Goal: Task Accomplishment & Management: Use online tool/utility

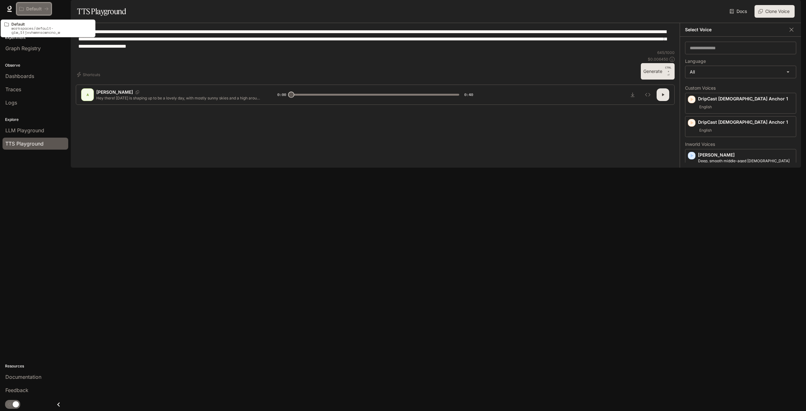
click at [31, 8] on p "Default" at bounding box center [33, 8] width 15 height 5
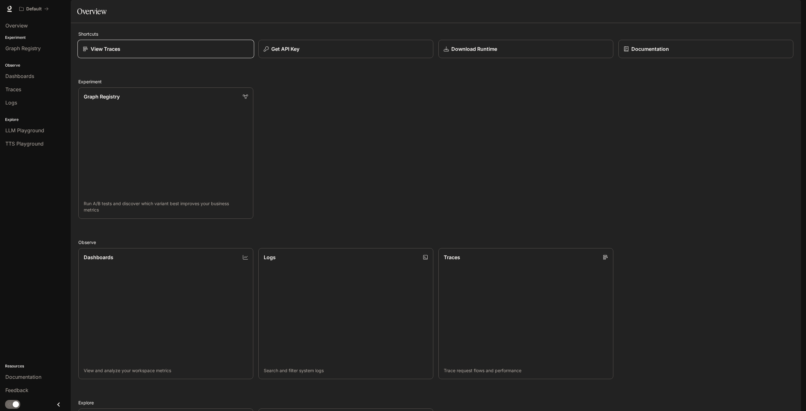
click at [158, 53] on div "View Traces" at bounding box center [166, 49] width 166 height 8
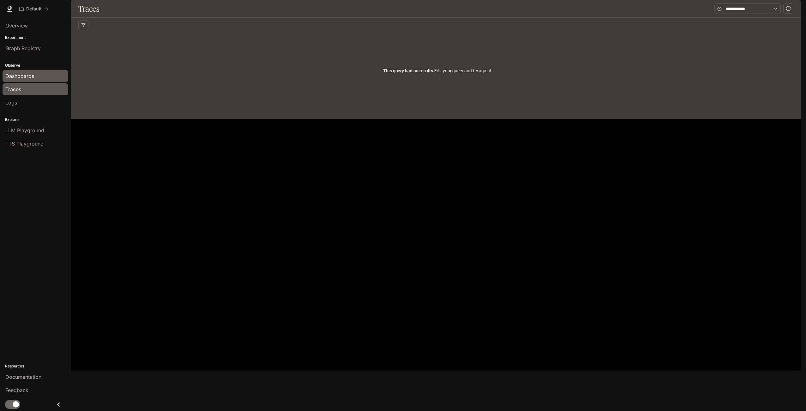
click at [21, 80] on span "Dashboards" at bounding box center [19, 76] width 29 height 8
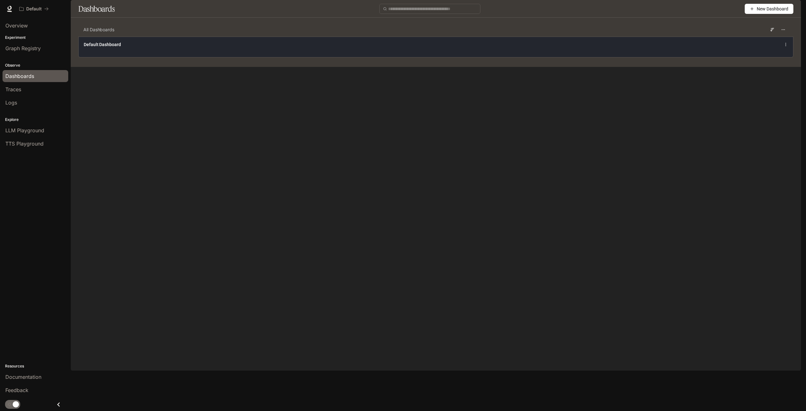
click at [108, 48] on span "Default Dashboard" at bounding box center [102, 44] width 37 height 6
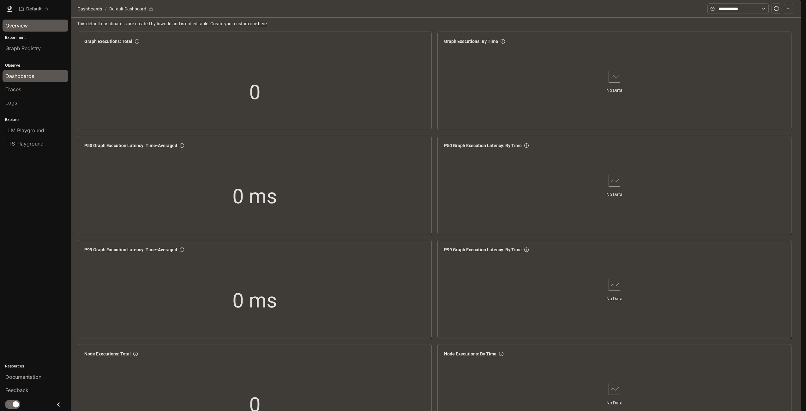
click at [17, 25] on span "Overview" at bounding box center [16, 26] width 22 height 8
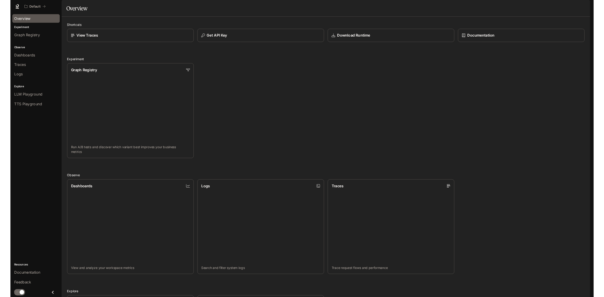
scroll to position [157, 0]
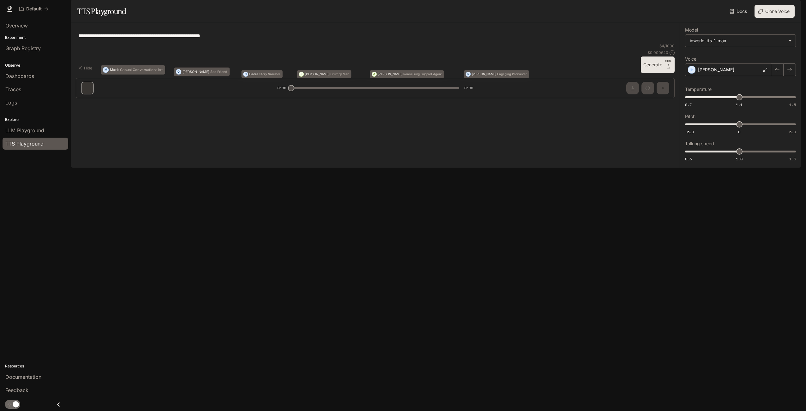
type textarea "**********"
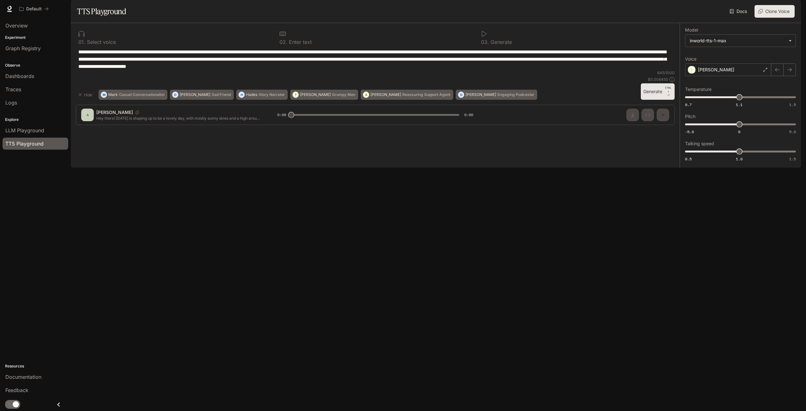
click at [793, 10] on img "button" at bounding box center [792, 8] width 9 height 9
click at [399, 233] on div at bounding box center [403, 205] width 806 height 411
click at [783, 18] on button "Clone Voice" at bounding box center [774, 11] width 40 height 13
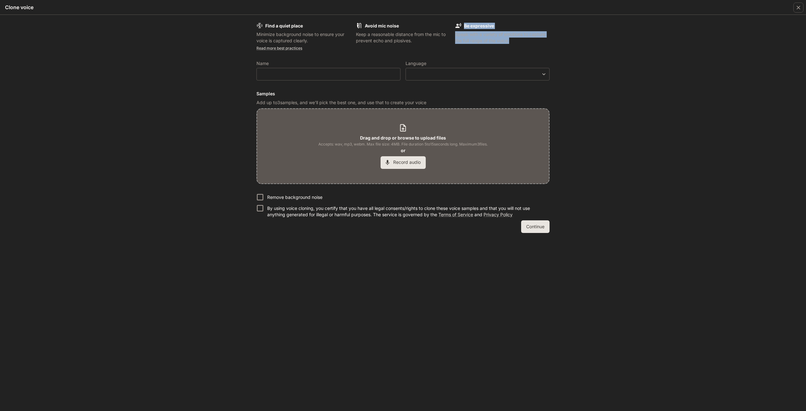
drag, startPoint x: 455, startPoint y: 17, endPoint x: 519, endPoint y: 43, distance: 68.5
click at [519, 43] on div "Find a quiet place Minimize background noise to ensure your voice is captured c…" at bounding box center [403, 213] width 806 height 396
copy div "Be expressive Speak with a variety of emotions to capture the full range of the…"
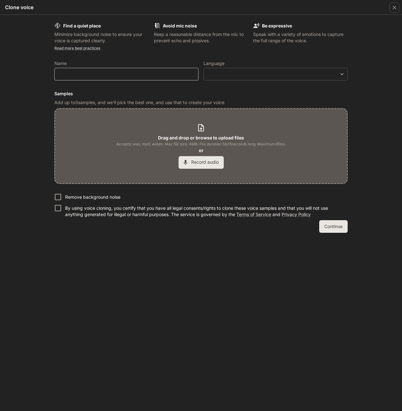
click at [113, 78] on div "​" at bounding box center [126, 74] width 144 height 13
type input "*"
type input "******"
click at [285, 76] on body "**********" at bounding box center [201, 205] width 402 height 411
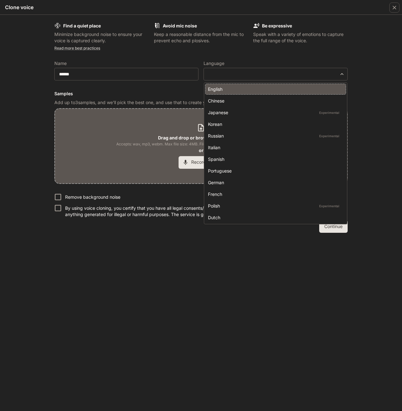
click at [235, 91] on div "English" at bounding box center [274, 89] width 133 height 7
type input "*****"
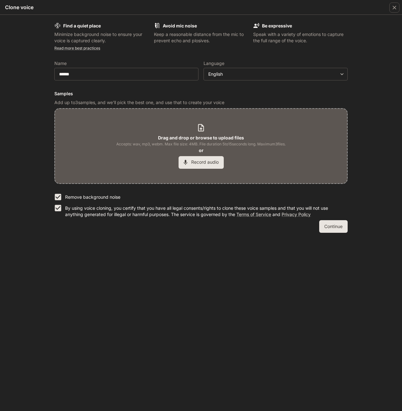
click at [202, 162] on button "Record audio" at bounding box center [200, 162] width 45 height 13
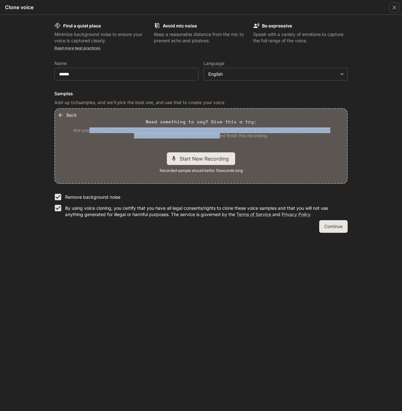
drag, startPoint x: 137, startPoint y: 125, endPoint x: 220, endPoint y: 133, distance: 83.4
click at [220, 133] on p "Are you ready for the most incredible voice clone you've ever heard? I know I c…" at bounding box center [200, 133] width 261 height 11
drag, startPoint x: 220, startPoint y: 133, endPoint x: 174, endPoint y: 129, distance: 46.6
click at [174, 129] on p "Are you ready for the most incredible voice clone you've ever heard? I know I c…" at bounding box center [200, 133] width 261 height 11
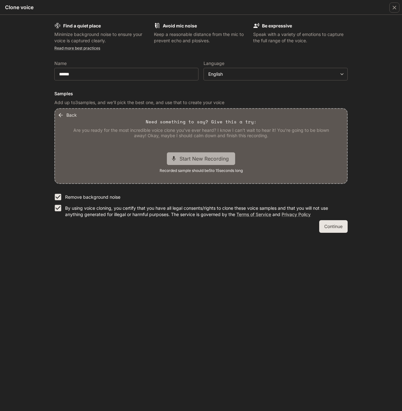
click at [217, 159] on span "Start New Recording" at bounding box center [205, 159] width 53 height 8
click at [200, 160] on span "Start New Recording" at bounding box center [205, 159] width 53 height 8
click at [186, 156] on span "Stop Recording" at bounding box center [193, 159] width 37 height 8
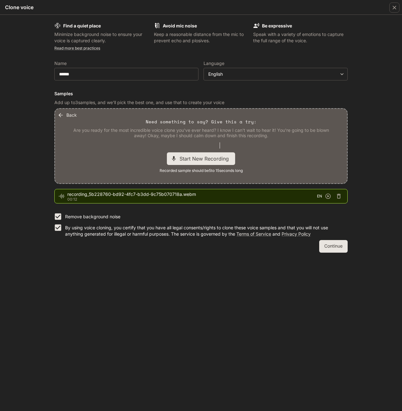
click at [191, 157] on span "Start New Recording" at bounding box center [205, 159] width 53 height 8
click at [191, 161] on span "Stop Recording" at bounding box center [193, 159] width 37 height 8
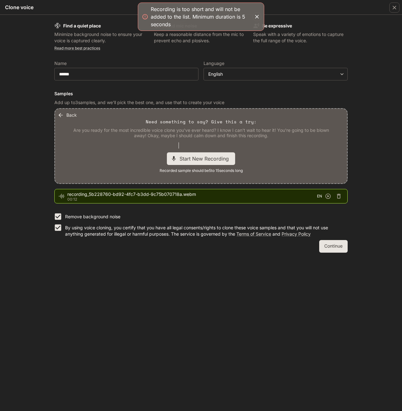
click at [256, 16] on icon "button" at bounding box center [257, 17] width 6 height 6
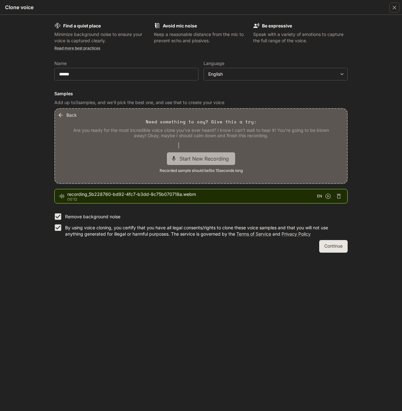
click at [199, 157] on span "Start New Recording" at bounding box center [205, 159] width 53 height 8
click at [190, 157] on span "Stop Recording" at bounding box center [193, 159] width 37 height 8
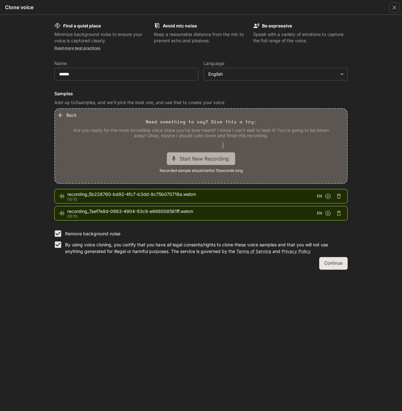
click at [213, 160] on span "Start New Recording" at bounding box center [205, 159] width 53 height 8
click at [202, 159] on span "Stop Recording" at bounding box center [193, 159] width 37 height 8
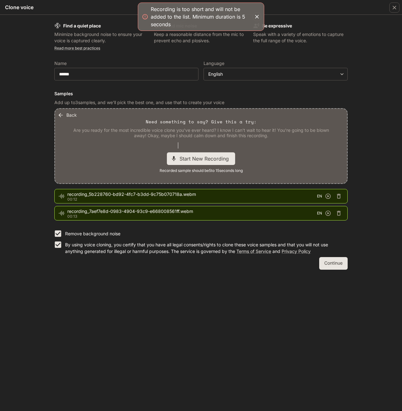
click at [255, 17] on icon "button" at bounding box center [257, 17] width 6 height 6
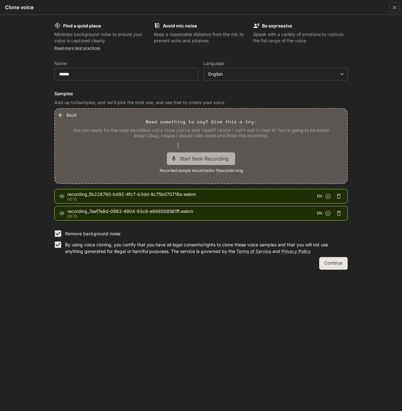
click at [211, 156] on span "Start New Recording" at bounding box center [205, 159] width 53 height 8
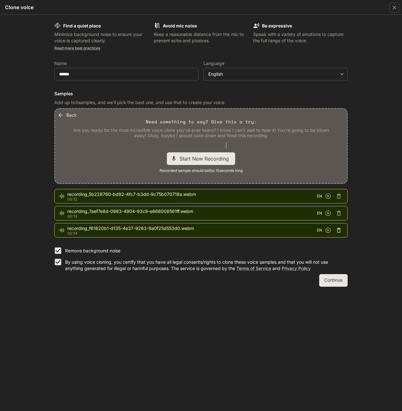
click at [339, 231] on icon "button" at bounding box center [338, 230] width 6 height 6
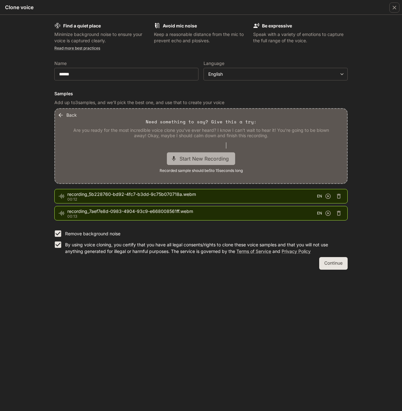
click at [202, 161] on span "Start New Recording" at bounding box center [205, 159] width 53 height 8
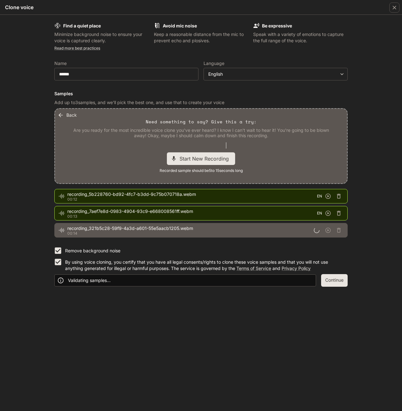
click at [338, 229] on div at bounding box center [329, 230] width 30 height 9
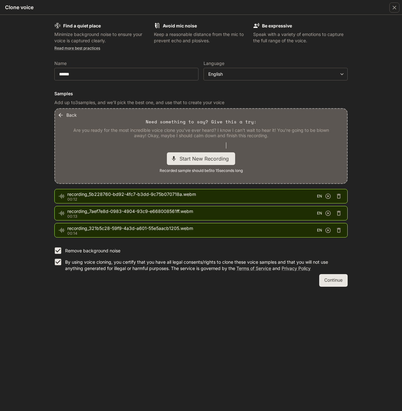
click at [338, 229] on icon "button" at bounding box center [339, 230] width 4 height 5
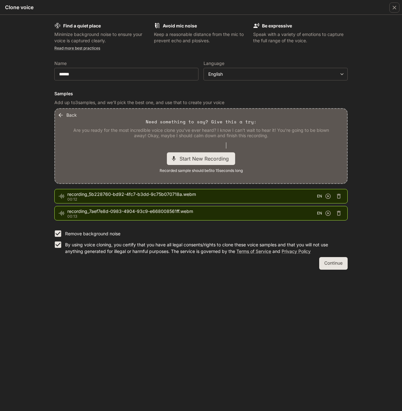
click at [213, 159] on span "Start New Recording" at bounding box center [205, 159] width 53 height 8
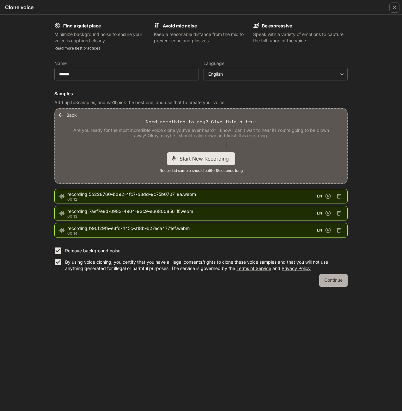
click at [338, 287] on button "Continue" at bounding box center [333, 280] width 28 height 13
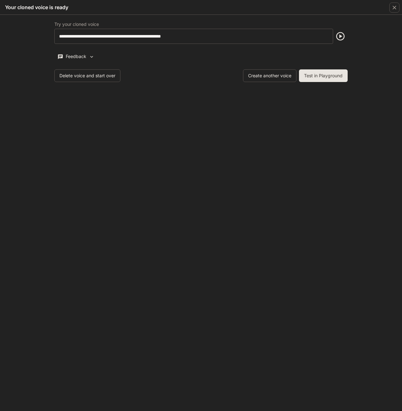
click at [344, 35] on icon "button" at bounding box center [340, 36] width 9 height 9
click at [319, 77] on button "Test in Playground" at bounding box center [323, 75] width 49 height 13
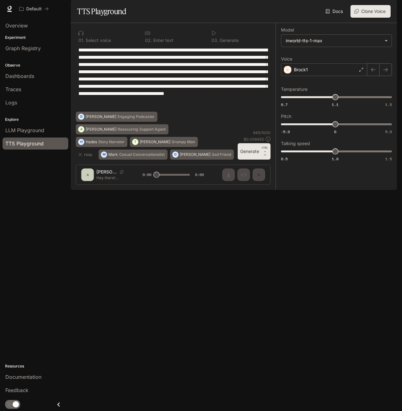
click at [253, 160] on button "Generate CTRL + ⏎" at bounding box center [253, 151] width 33 height 16
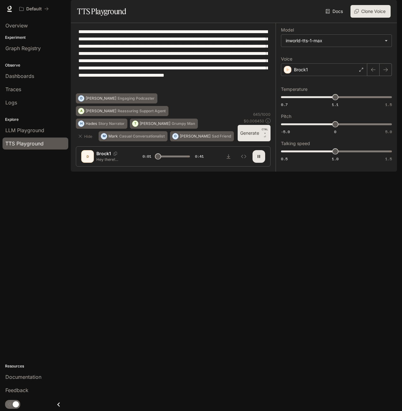
click at [256, 159] on icon "button" at bounding box center [258, 156] width 5 height 5
click at [257, 159] on icon "button" at bounding box center [258, 156] width 5 height 5
drag, startPoint x: 160, startPoint y: 392, endPoint x: 111, endPoint y: 390, distance: 48.7
click at [111, 163] on div "D Brock1 Hey there! [DATE] is shaping up to be a lovely day, with mostly sunny …" at bounding box center [173, 156] width 184 height 13
click at [261, 159] on icon "button" at bounding box center [258, 156] width 5 height 5
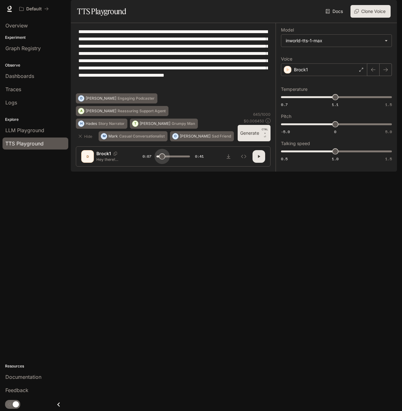
type input "*"
drag, startPoint x: 162, startPoint y: 390, endPoint x: 150, endPoint y: 390, distance: 12.0
click at [153, 160] on span at bounding box center [156, 156] width 6 height 6
click at [367, 18] on button "Clone Voice" at bounding box center [370, 11] width 40 height 13
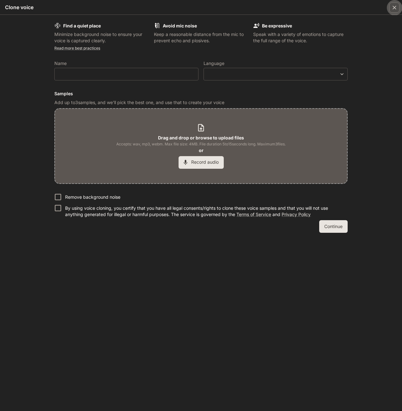
click at [393, 6] on icon "button" at bounding box center [394, 8] width 4 height 4
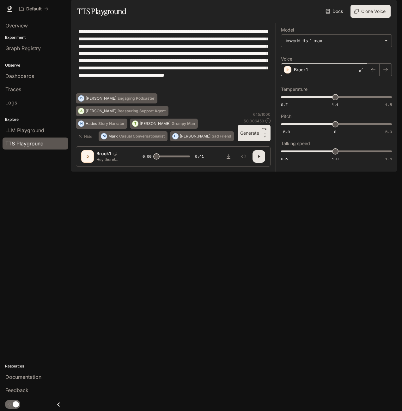
click at [330, 76] on div "Brock1" at bounding box center [324, 69] width 86 height 13
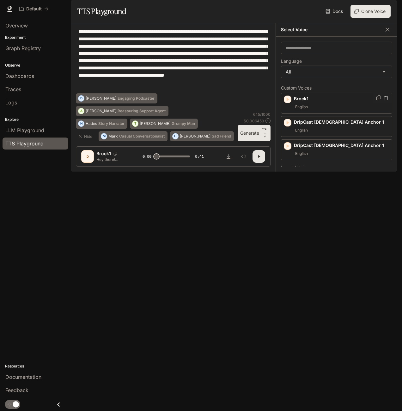
click at [384, 100] on icon "button" at bounding box center [386, 98] width 4 height 4
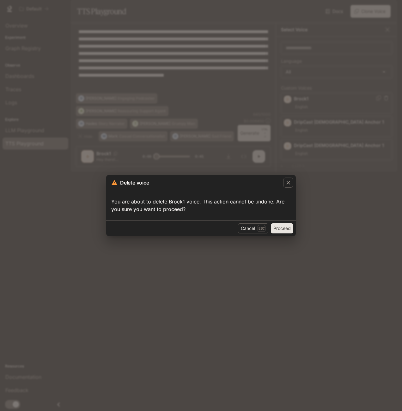
click at [284, 228] on button "Proceed" at bounding box center [282, 229] width 22 height 10
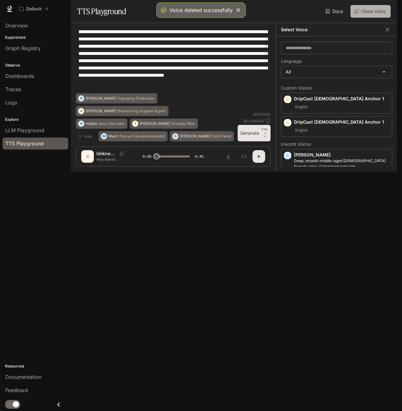
click at [365, 18] on button "Clone Voice" at bounding box center [370, 11] width 40 height 13
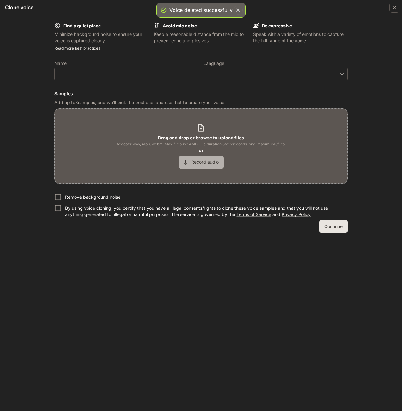
click at [213, 158] on button "Record audio" at bounding box center [200, 162] width 45 height 13
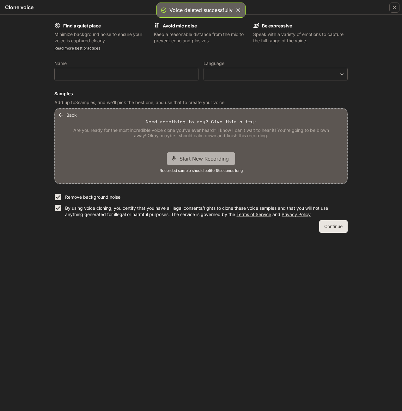
click at [207, 158] on span "Start New Recording" at bounding box center [205, 159] width 53 height 8
click at [209, 161] on span "Stop Recording" at bounding box center [193, 159] width 37 height 8
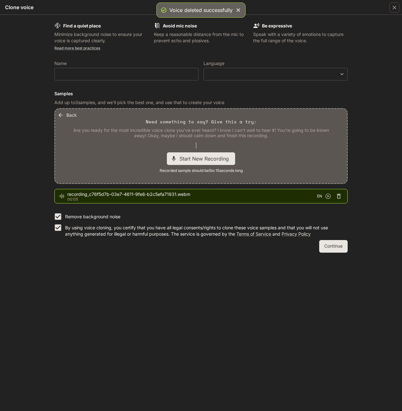
click at [340, 198] on icon "button" at bounding box center [339, 196] width 4 height 5
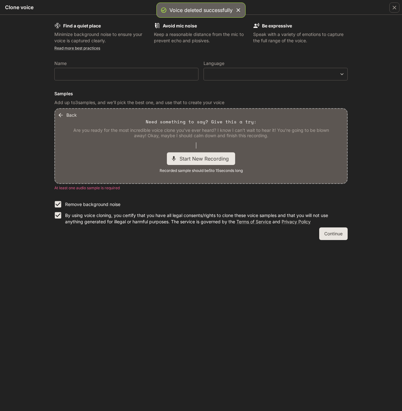
click at [204, 160] on span "Start New Recording" at bounding box center [205, 159] width 53 height 8
click at [212, 158] on span "Stop Recording" at bounding box center [193, 159] width 37 height 8
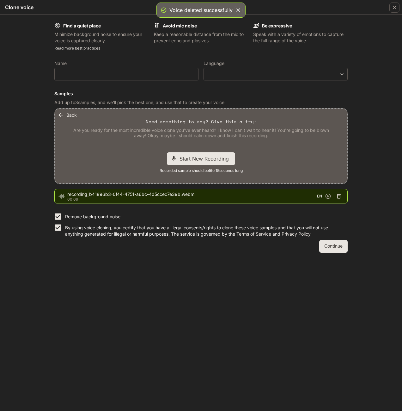
click at [339, 196] on icon "button" at bounding box center [338, 196] width 6 height 6
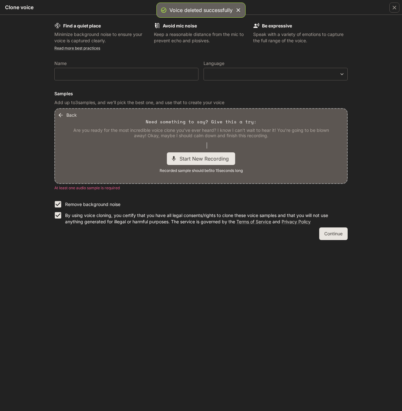
click at [207, 161] on span "Start New Recording" at bounding box center [205, 159] width 53 height 8
click at [189, 160] on span "Stop Recording" at bounding box center [193, 159] width 37 height 8
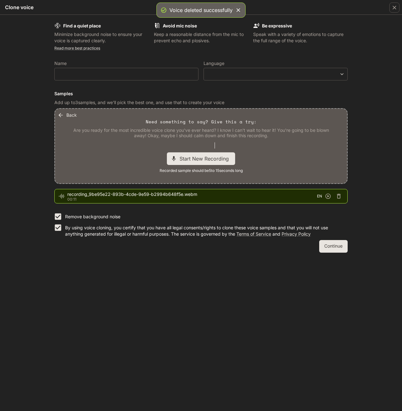
click at [195, 159] on span "Start New Recording" at bounding box center [205, 159] width 53 height 8
click at [200, 160] on span "Stop Recording" at bounding box center [193, 159] width 37 height 8
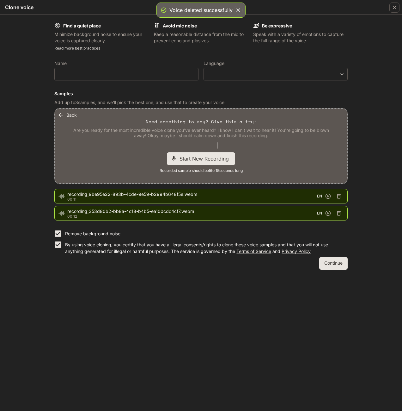
click at [341, 213] on icon "button" at bounding box center [338, 213] width 6 height 6
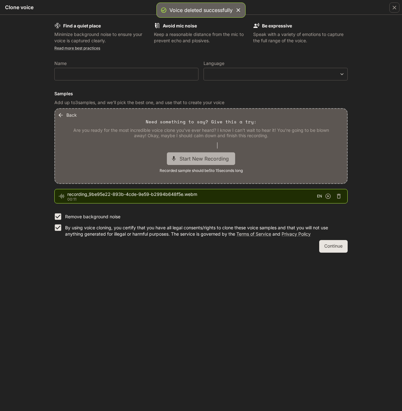
click at [204, 156] on span "Start New Recording" at bounding box center [205, 159] width 53 height 8
click at [199, 157] on span "Stop Recording" at bounding box center [193, 159] width 37 height 8
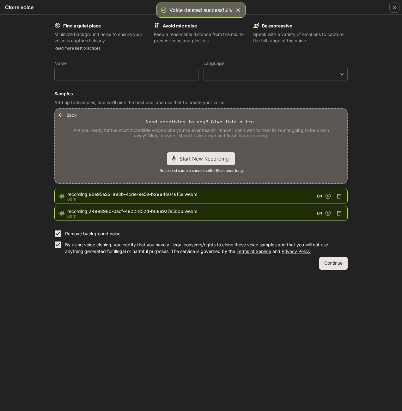
click at [207, 160] on span "Start New Recording" at bounding box center [205, 159] width 53 height 8
click at [189, 158] on span "Stop Recording" at bounding box center [193, 159] width 37 height 8
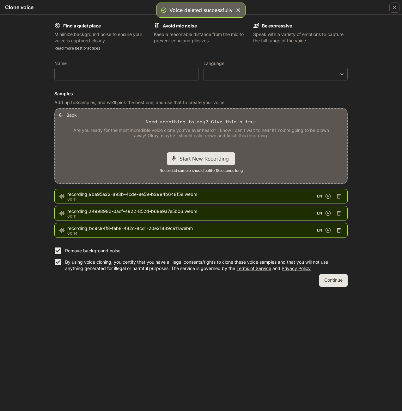
click at [337, 228] on icon "button" at bounding box center [338, 230] width 6 height 6
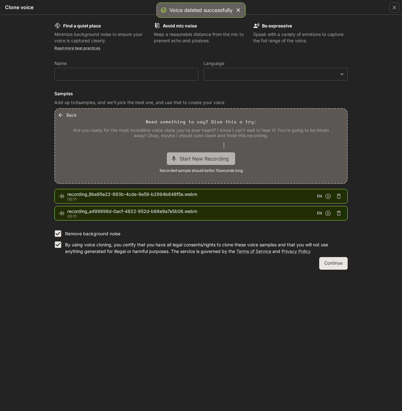
click at [221, 160] on span "Start New Recording" at bounding box center [205, 159] width 53 height 8
click at [191, 156] on span "Stop Recording" at bounding box center [193, 159] width 37 height 8
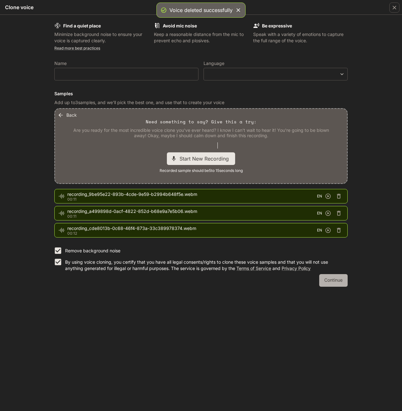
click at [341, 280] on button "Continue" at bounding box center [333, 280] width 28 height 13
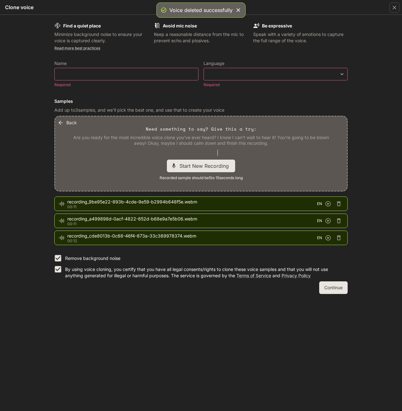
click at [90, 71] on div "​" at bounding box center [126, 74] width 144 height 13
type input "*"
click at [266, 71] on div "​ ​" at bounding box center [275, 74] width 144 height 13
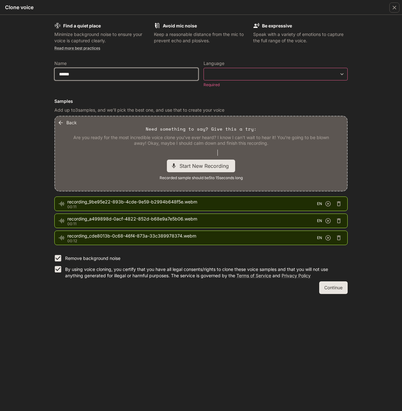
click at [110, 74] on input "******" at bounding box center [126, 74] width 143 height 6
type input "*****"
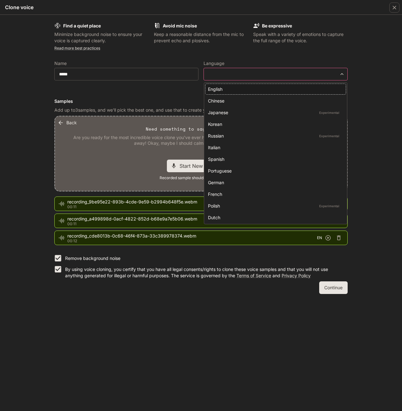
click at [340, 75] on body "**********" at bounding box center [201, 205] width 402 height 411
click at [274, 91] on div "English" at bounding box center [274, 89] width 133 height 7
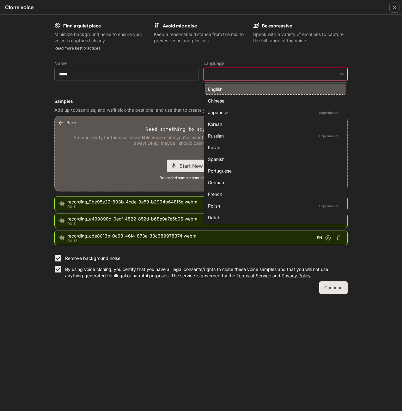
type input "*****"
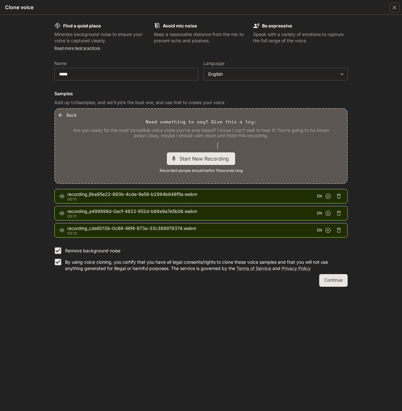
click at [335, 277] on button "Continue" at bounding box center [333, 280] width 28 height 13
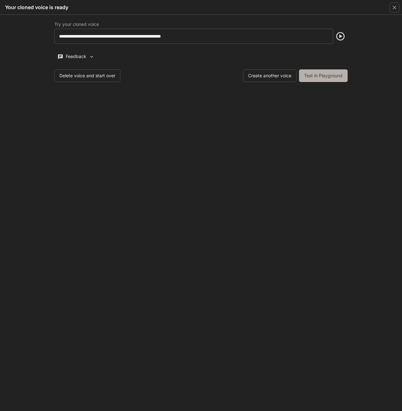
click at [326, 77] on button "Test in Playground" at bounding box center [323, 75] width 49 height 13
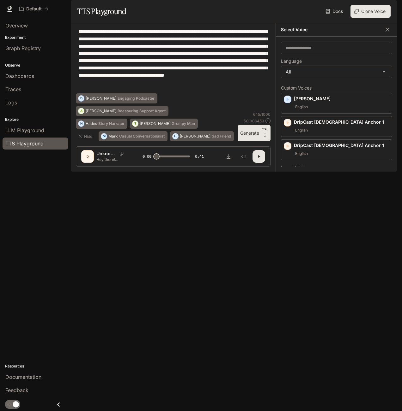
click at [144, 54] on textarea "**********" at bounding box center [172, 60] width 189 height 65
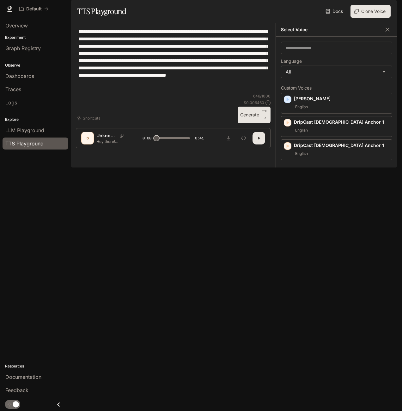
type textarea "**********"
click at [238, 93] on div "**********" at bounding box center [173, 60] width 195 height 65
click at [251, 123] on button "Generate CTRL + ⏎" at bounding box center [253, 115] width 33 height 16
click at [257, 145] on button "button" at bounding box center [258, 138] width 13 height 13
drag, startPoint x: 161, startPoint y: 387, endPoint x: 149, endPoint y: 383, distance: 12.5
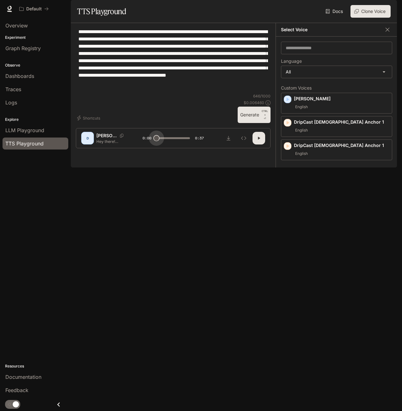
click at [149, 143] on div "0:00 0:37" at bounding box center [172, 138] width 61 height 9
click at [257, 141] on icon "button" at bounding box center [258, 138] width 5 height 5
type input "*"
click at [140, 93] on textarea "**********" at bounding box center [172, 60] width 189 height 65
drag, startPoint x: 160, startPoint y: 109, endPoint x: 67, endPoint y: 41, distance: 115.4
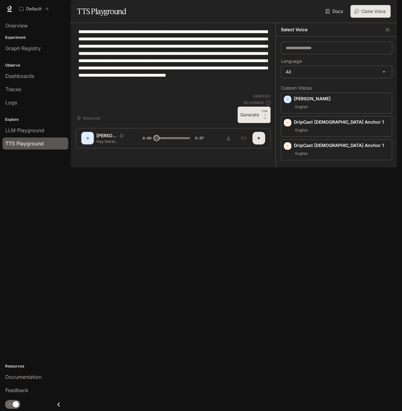
click at [71, 41] on main "**********" at bounding box center [234, 84] width 326 height 168
click at [152, 86] on textarea "**********" at bounding box center [172, 60] width 189 height 65
drag, startPoint x: 150, startPoint y: 107, endPoint x: 121, endPoint y: 81, distance: 39.1
click at [121, 81] on textarea "**********" at bounding box center [172, 60] width 189 height 65
click at [163, 93] on textarea "**********" at bounding box center [172, 60] width 189 height 65
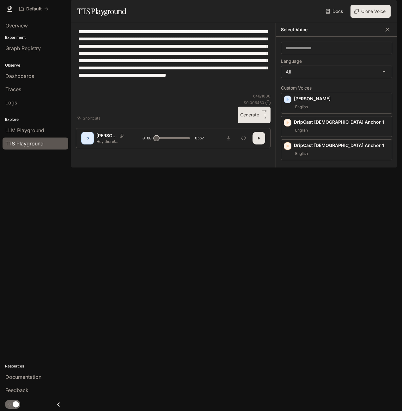
click at [371, 18] on button "Clone Voice" at bounding box center [370, 11] width 40 height 13
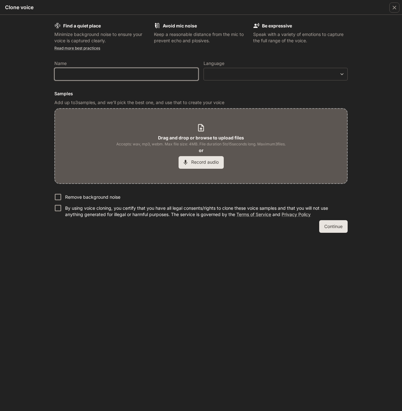
click at [99, 71] on input "text" at bounding box center [126, 74] width 143 height 6
type input "******"
click at [265, 70] on div "​ ​" at bounding box center [275, 74] width 144 height 13
click at [268, 72] on body "**********" at bounding box center [201, 205] width 402 height 411
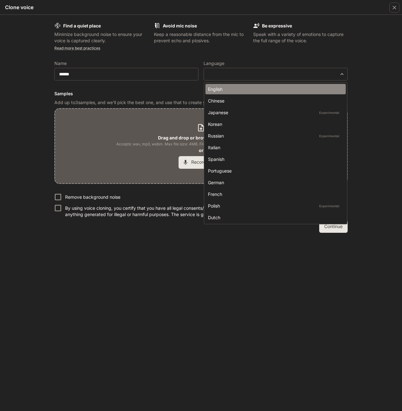
click at [241, 90] on div "English" at bounding box center [274, 89] width 133 height 7
type input "*****"
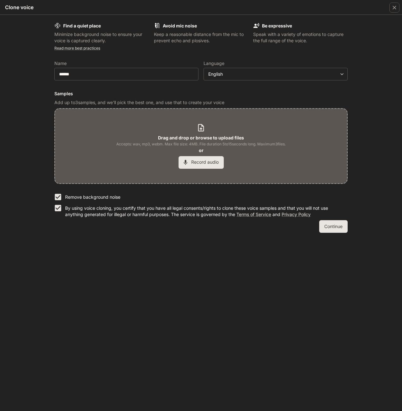
drag, startPoint x: 200, startPoint y: 159, endPoint x: 203, endPoint y: 155, distance: 4.9
click at [203, 155] on div "Drag and drop or browse to upload files Accepts: wav, mp3, webm. Max file size:…" at bounding box center [200, 145] width 169 height 45
click at [200, 163] on button "Record audio" at bounding box center [200, 162] width 45 height 13
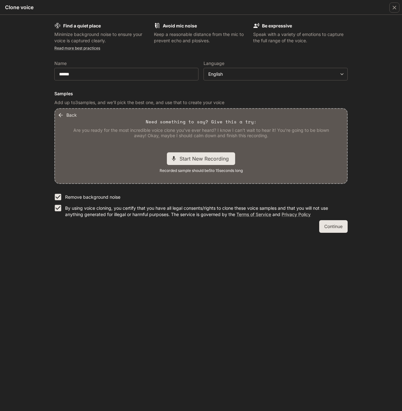
click at [207, 159] on span "Start New Recording" at bounding box center [205, 159] width 53 height 8
click at [200, 159] on span "Stop Recording" at bounding box center [193, 159] width 37 height 8
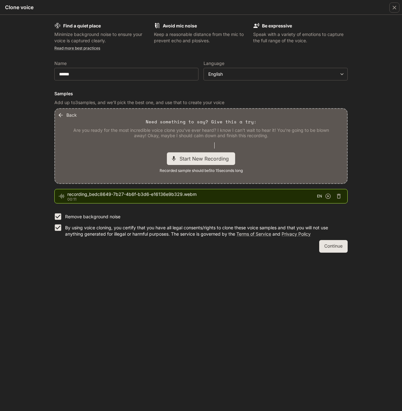
click at [199, 157] on span "Start New Recording" at bounding box center [205, 159] width 53 height 8
click at [193, 160] on span "Stop Recording" at bounding box center [193, 159] width 37 height 8
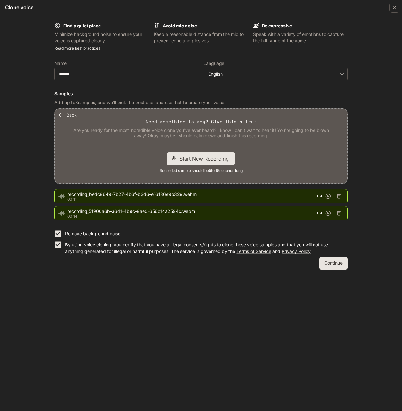
click at [195, 158] on span "Start New Recording" at bounding box center [205, 159] width 53 height 8
click at [201, 157] on span "Stop Recording" at bounding box center [193, 159] width 37 height 8
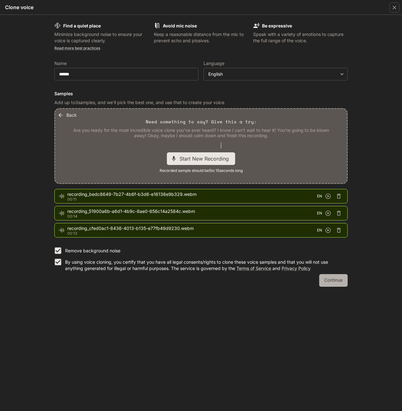
click at [333, 279] on button "Continue" at bounding box center [333, 280] width 28 height 13
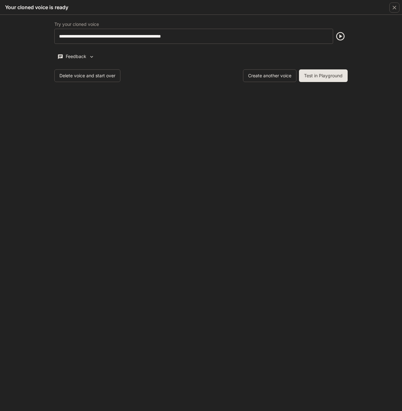
click at [331, 78] on button "Test in Playground" at bounding box center [323, 75] width 49 height 13
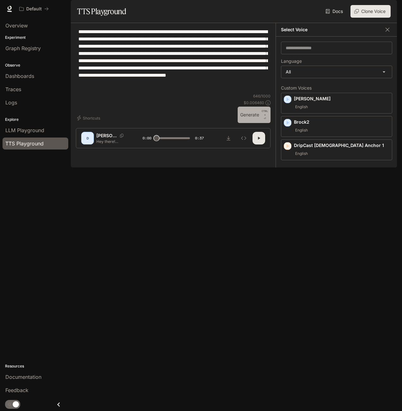
drag, startPoint x: 253, startPoint y: 363, endPoint x: 306, endPoint y: 351, distance: 54.1
click at [253, 123] on button "Generate CTRL + ⏎" at bounding box center [253, 115] width 33 height 16
type input "*"
click at [371, 18] on button "Clone Voice" at bounding box center [370, 11] width 40 height 13
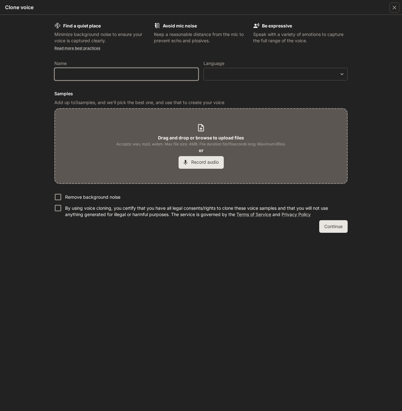
click at [107, 75] on input "text" at bounding box center [126, 74] width 143 height 6
type input "******"
click at [275, 76] on body "**********" at bounding box center [201, 205] width 402 height 411
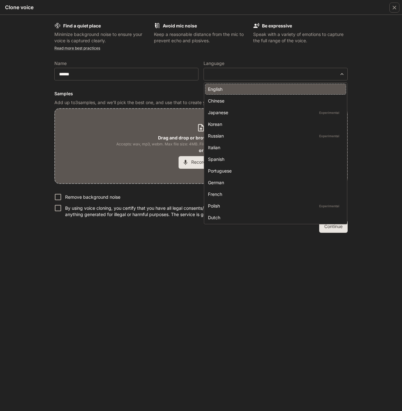
click at [227, 89] on div "English" at bounding box center [274, 89] width 133 height 7
type input "*****"
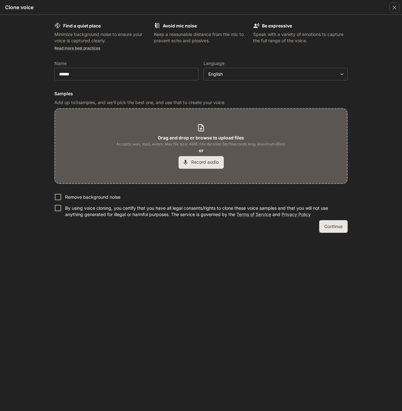
click at [209, 160] on button "Record audio" at bounding box center [200, 162] width 45 height 13
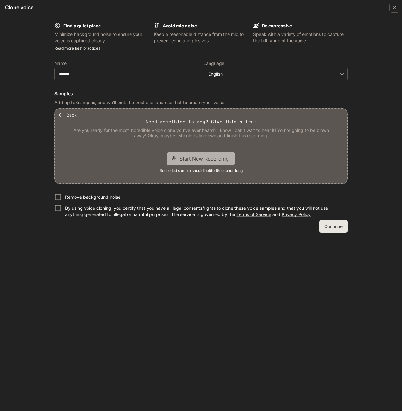
click at [200, 157] on span "Start New Recording" at bounding box center [205, 159] width 53 height 8
click at [191, 157] on span "Stop Recording" at bounding box center [193, 159] width 37 height 8
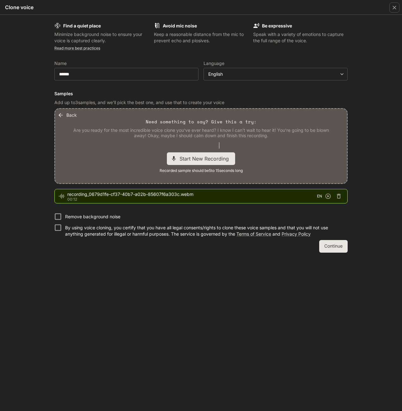
click at [215, 159] on span "Start New Recording" at bounding box center [205, 159] width 53 height 8
click at [190, 158] on span "Stop Recording" at bounding box center [193, 159] width 37 height 8
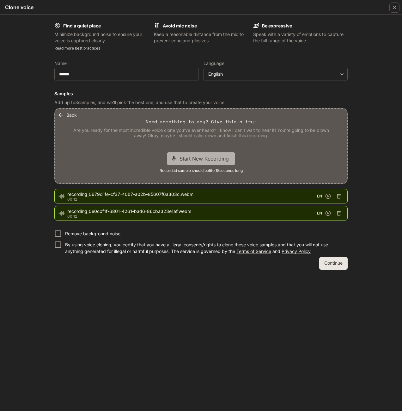
click at [192, 158] on span "Start New Recording" at bounding box center [205, 159] width 53 height 8
click at [194, 159] on span "Stop Recording" at bounding box center [193, 159] width 37 height 8
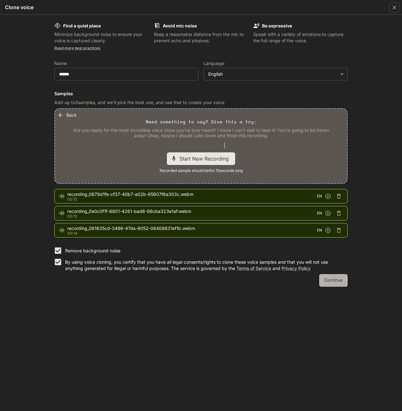
click at [327, 279] on button "Continue" at bounding box center [333, 280] width 28 height 13
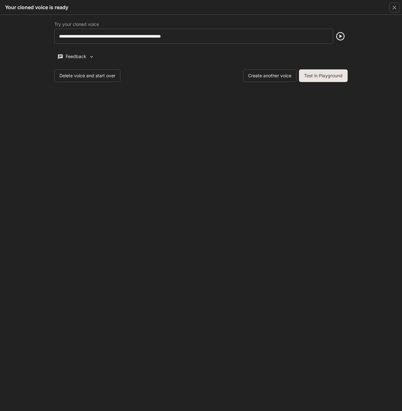
click at [316, 78] on button "Test in Playground" at bounding box center [323, 75] width 49 height 13
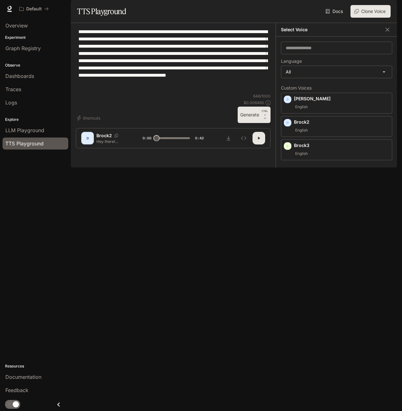
click at [254, 123] on button "Generate CTRL + ⏎" at bounding box center [253, 115] width 33 height 16
click at [316, 102] on p "[PERSON_NAME]" at bounding box center [341, 99] width 95 height 6
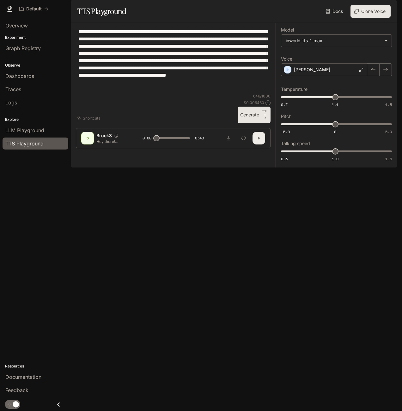
click at [255, 145] on button "button" at bounding box center [258, 138] width 13 height 13
click at [257, 141] on icon "button" at bounding box center [258, 138] width 5 height 5
click at [251, 123] on button "Generate CTRL + ⏎" at bounding box center [253, 115] width 33 height 16
click at [257, 141] on icon "button" at bounding box center [258, 138] width 5 height 5
click at [375, 18] on button "Clone Voice" at bounding box center [370, 11] width 40 height 13
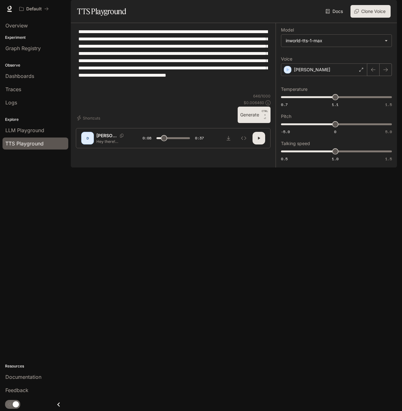
type input "***"
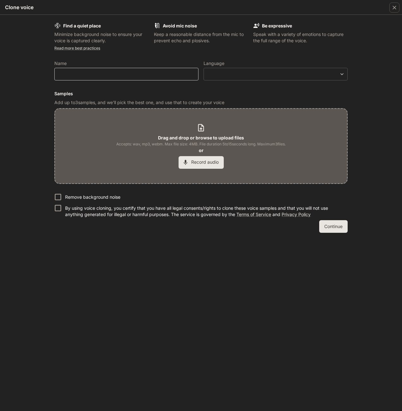
drag, startPoint x: 207, startPoint y: 161, endPoint x: 140, endPoint y: 79, distance: 105.3
click at [140, 79] on form "Find a quiet place Minimize background noise to ensure your voice is captured c…" at bounding box center [200, 127] width 293 height 211
click at [140, 79] on div "​" at bounding box center [126, 74] width 144 height 13
type input "******"
click at [256, 75] on body "**********" at bounding box center [201, 205] width 402 height 411
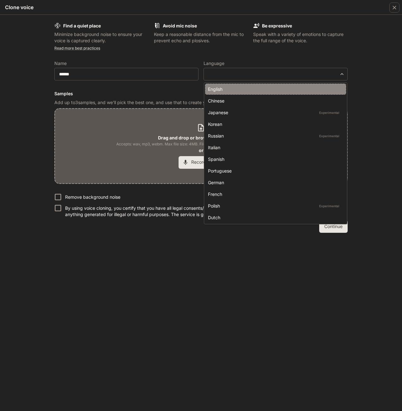
click at [266, 90] on div "English" at bounding box center [274, 89] width 133 height 7
type input "*****"
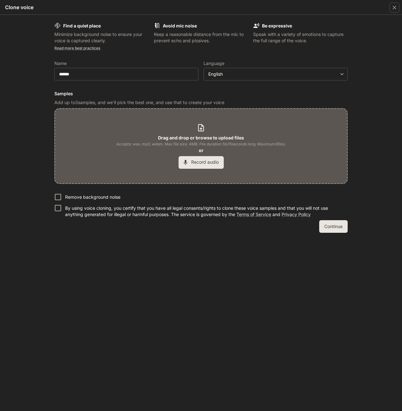
click at [204, 162] on button "Record audio" at bounding box center [200, 162] width 45 height 13
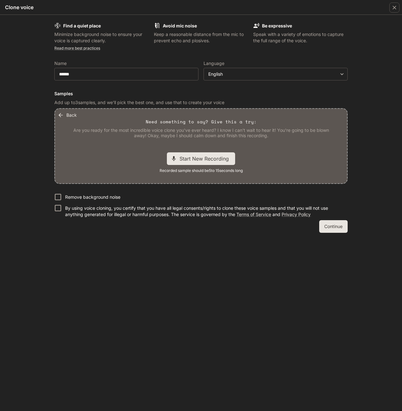
click at [201, 161] on span "Start New Recording" at bounding box center [205, 159] width 53 height 8
click at [200, 161] on span "Stop Recording" at bounding box center [193, 159] width 37 height 8
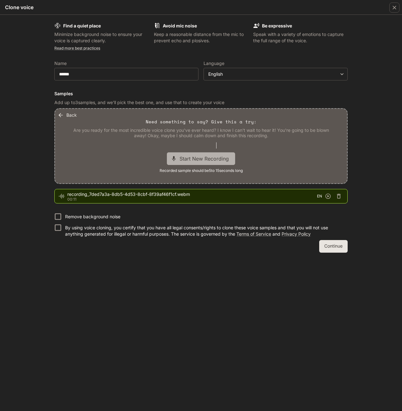
click at [216, 159] on span "Start New Recording" at bounding box center [205, 159] width 53 height 8
click at [195, 157] on span "Stop Recording" at bounding box center [193, 159] width 37 height 8
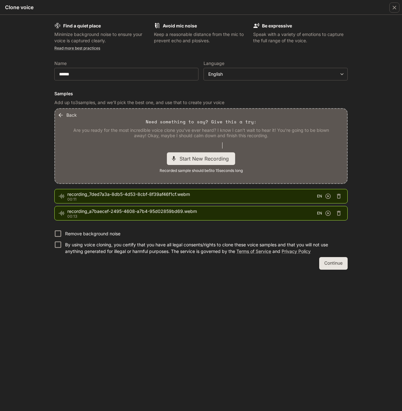
drag, startPoint x: 206, startPoint y: 159, endPoint x: 203, endPoint y: 160, distance: 3.3
click at [206, 159] on span "Start New Recording" at bounding box center [205, 159] width 53 height 8
click at [187, 158] on span "Stop Recording" at bounding box center [193, 159] width 37 height 8
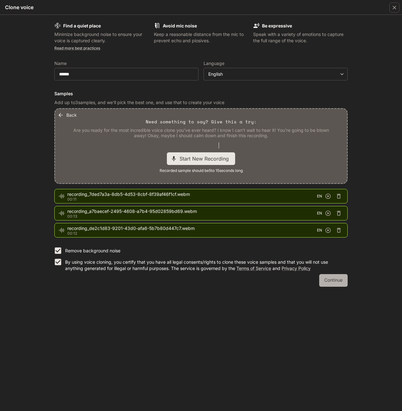
click at [337, 280] on button "Continue" at bounding box center [333, 280] width 28 height 13
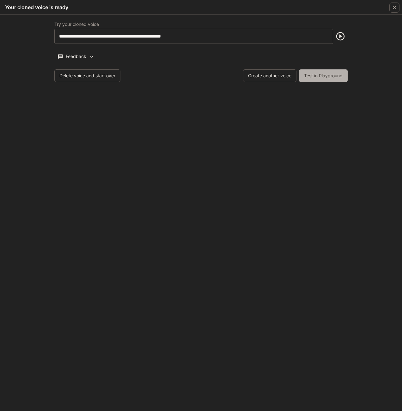
click at [329, 74] on button "Test in Playground" at bounding box center [323, 75] width 49 height 13
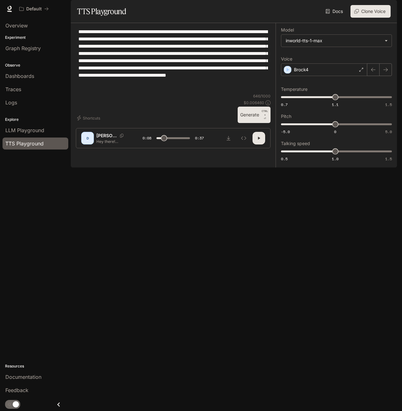
click at [257, 123] on button "Generate CTRL + ⏎" at bounding box center [253, 115] width 33 height 16
click at [259, 148] on div "D Brock4 Hey there! [DATE] is shaping up to be a lovely day, with mostly sunny …" at bounding box center [173, 138] width 195 height 20
click at [257, 141] on icon "button" at bounding box center [258, 138] width 5 height 5
type input "***"
click at [326, 76] on div "Brock4" at bounding box center [324, 69] width 86 height 13
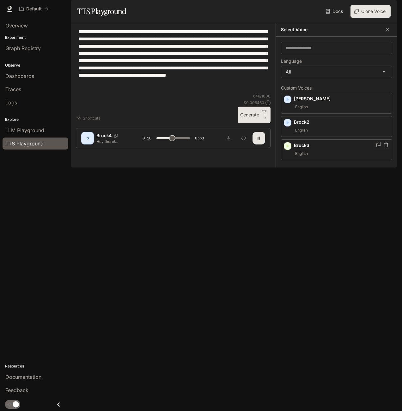
click at [339, 158] on div "English" at bounding box center [341, 154] width 95 height 8
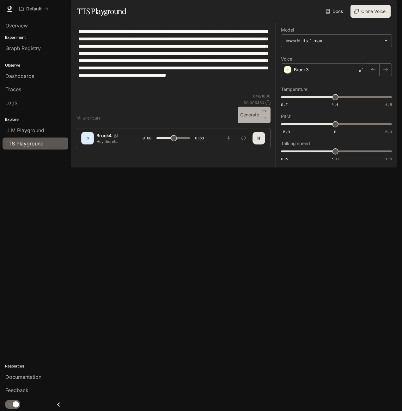
click at [246, 123] on button "Generate CTRL + ⏎" at bounding box center [253, 115] width 33 height 16
drag, startPoint x: 156, startPoint y: 389, endPoint x: 146, endPoint y: 389, distance: 9.8
click at [146, 143] on div "0:00 0:40" at bounding box center [172, 138] width 61 height 9
click at [258, 141] on icon "button" at bounding box center [258, 138] width 5 height 5
click at [314, 76] on div "Brock3" at bounding box center [324, 69] width 86 height 13
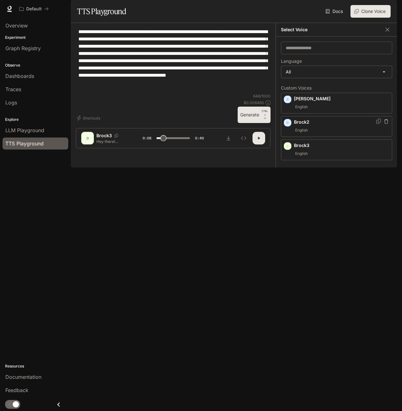
click at [304, 134] on span "English" at bounding box center [301, 131] width 15 height 8
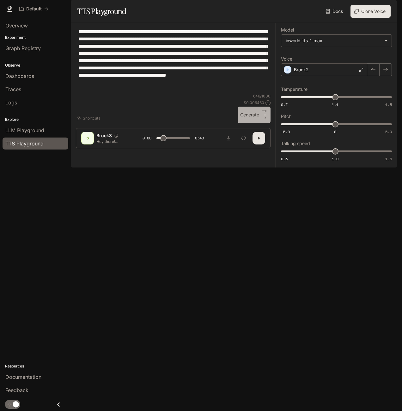
click at [252, 123] on button "Generate CTRL + ⏎" at bounding box center [253, 115] width 33 height 16
click at [261, 141] on icon "button" at bounding box center [258, 138] width 5 height 5
click at [372, 18] on button "Clone Voice" at bounding box center [370, 11] width 40 height 13
type input "***"
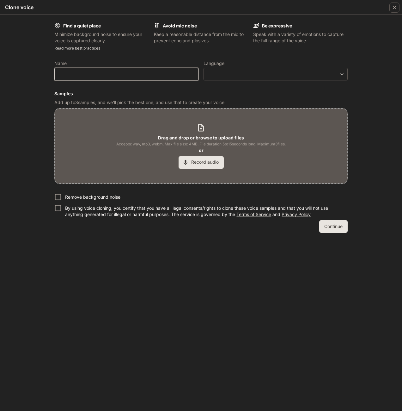
click at [117, 76] on input "text" at bounding box center [126, 74] width 143 height 6
type input "******"
click at [244, 69] on div "​ ​" at bounding box center [275, 74] width 144 height 13
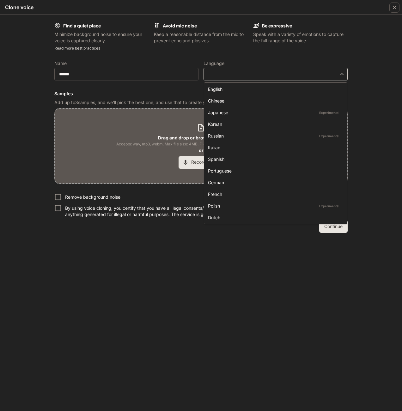
click at [241, 73] on body "**********" at bounding box center [201, 205] width 402 height 411
click at [231, 88] on div "English" at bounding box center [274, 89] width 133 height 7
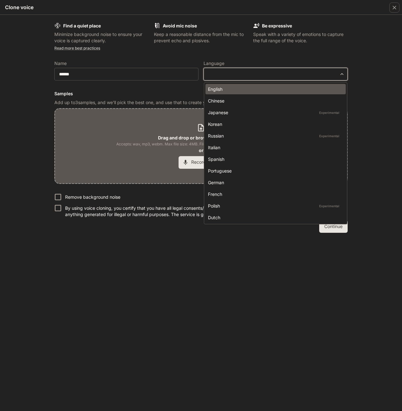
type input "*****"
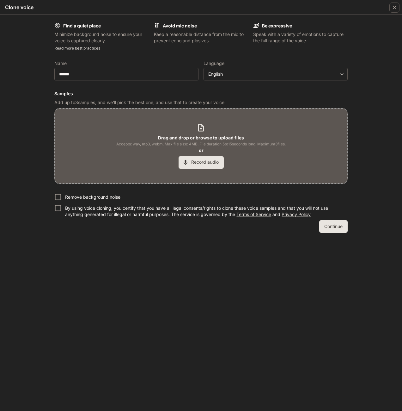
click at [207, 164] on button "Record audio" at bounding box center [200, 162] width 45 height 13
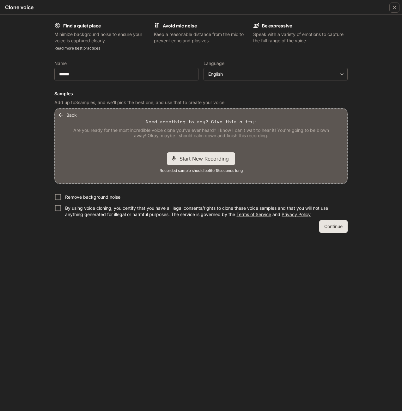
click at [207, 158] on span "Start New Recording" at bounding box center [205, 159] width 53 height 8
click at [178, 155] on span "Stop Recording" at bounding box center [193, 159] width 37 height 8
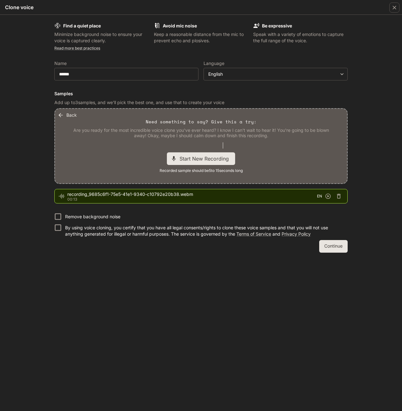
click at [195, 159] on span "Start New Recording" at bounding box center [205, 159] width 53 height 8
click at [204, 161] on span "Stop Recording" at bounding box center [193, 159] width 37 height 8
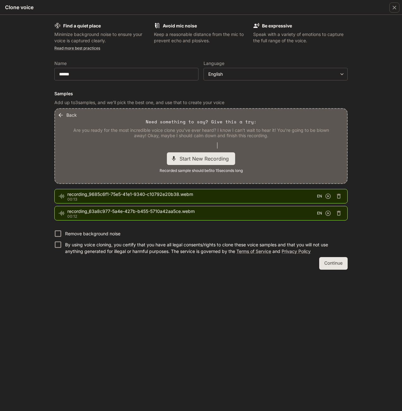
click at [211, 160] on span "Start New Recording" at bounding box center [205, 159] width 53 height 8
click at [202, 161] on span "Stop Recording" at bounding box center [193, 159] width 37 height 8
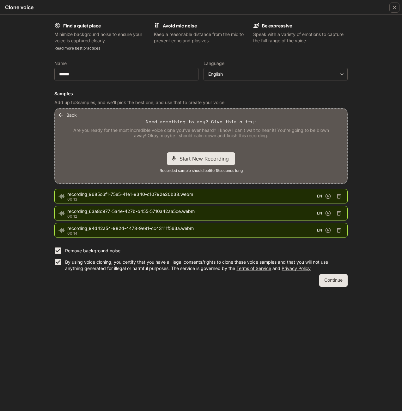
click at [336, 277] on button "Continue" at bounding box center [333, 280] width 28 height 13
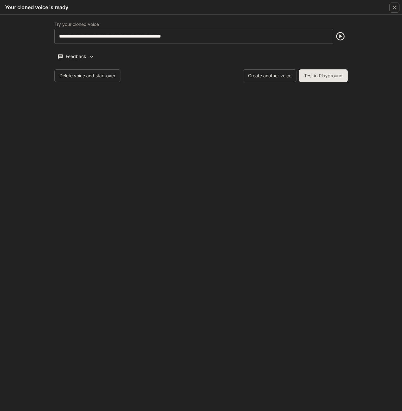
click at [319, 75] on button "Test in Playground" at bounding box center [323, 75] width 49 height 13
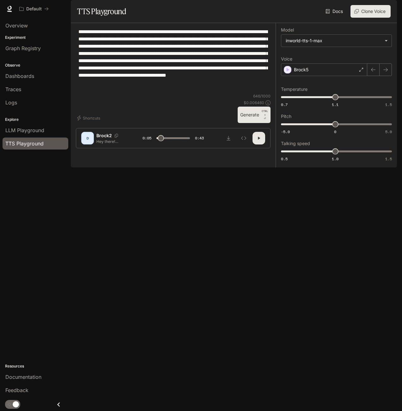
click at [251, 123] on button "Generate CTRL + ⏎" at bounding box center [253, 115] width 33 height 16
type input "*"
click at [375, 18] on button "Clone Voice" at bounding box center [370, 11] width 40 height 13
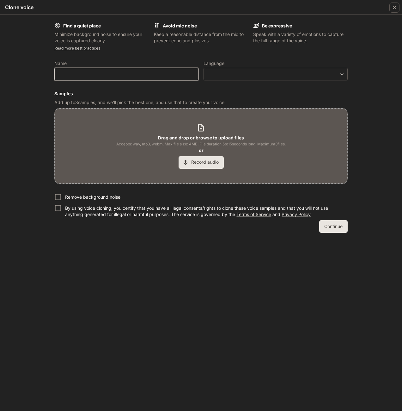
click at [78, 73] on input "text" at bounding box center [126, 74] width 143 height 6
type input "******"
click at [291, 71] on body "**********" at bounding box center [201, 205] width 402 height 411
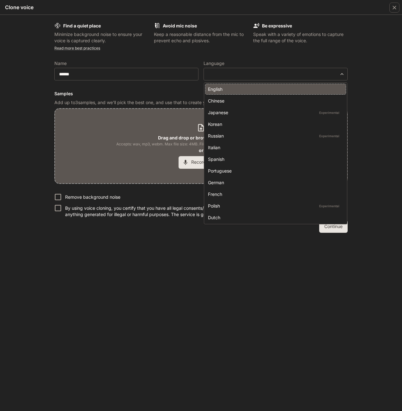
click at [269, 91] on div "English" at bounding box center [274, 89] width 133 height 7
type input "*****"
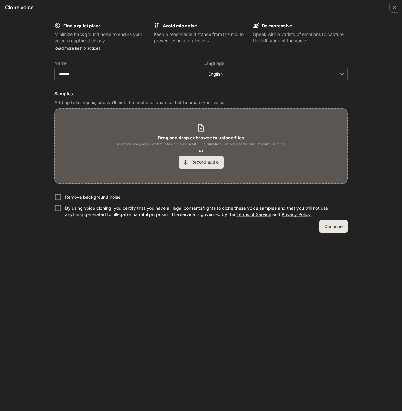
click at [195, 162] on button "Record audio" at bounding box center [200, 162] width 45 height 13
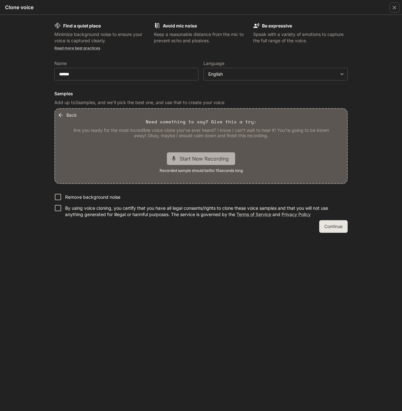
click at [196, 160] on span "Start New Recording" at bounding box center [205, 159] width 53 height 8
click at [188, 159] on span "Stop Recording" at bounding box center [193, 159] width 37 height 8
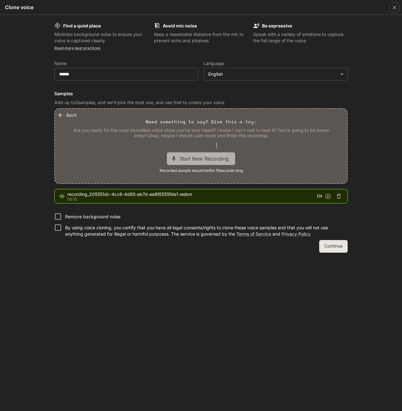
click at [203, 160] on span "Start New Recording" at bounding box center [205, 159] width 53 height 8
click at [184, 156] on span "Stop Recording" at bounding box center [193, 159] width 37 height 8
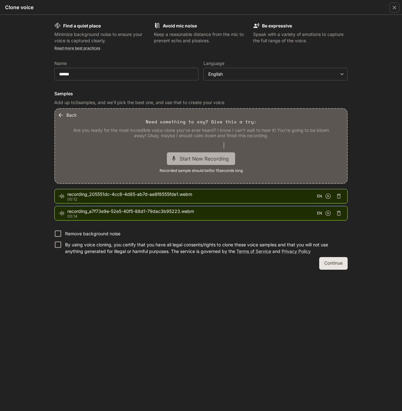
click at [195, 159] on span "Start New Recording" at bounding box center [205, 159] width 53 height 8
click at [201, 159] on span "Stop Recording" at bounding box center [193, 159] width 37 height 8
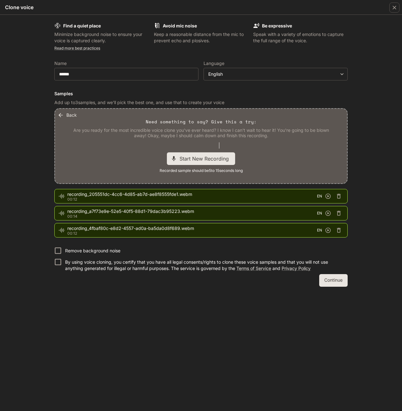
click at [68, 249] on p "Remove background noise" at bounding box center [92, 251] width 55 height 6
click at [330, 282] on button "Continue" at bounding box center [333, 280] width 28 height 13
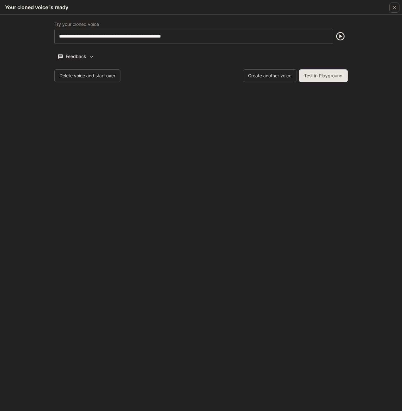
click at [315, 75] on button "Test in Playground" at bounding box center [323, 75] width 49 height 13
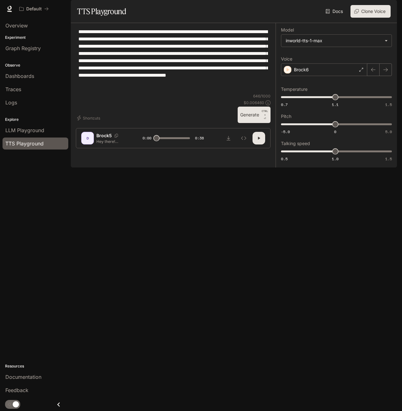
click at [246, 123] on button "Generate CTRL + ⏎" at bounding box center [253, 115] width 33 height 16
click at [257, 145] on button "button" at bounding box center [258, 138] width 13 height 13
type input "****"
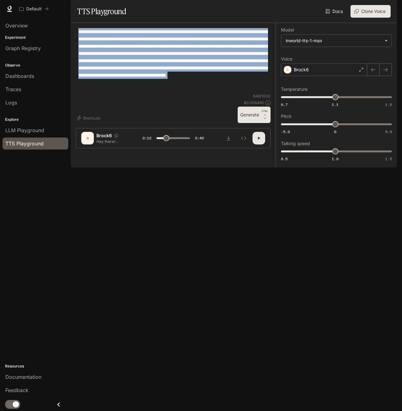
drag, startPoint x: 69, startPoint y: 81, endPoint x: 75, endPoint y: 48, distance: 32.8
click at [75, 48] on div "**********" at bounding box center [173, 88] width 205 height 130
drag, startPoint x: 75, startPoint y: 48, endPoint x: 138, endPoint y: 96, distance: 79.1
click at [138, 93] on textarea "**********" at bounding box center [172, 60] width 189 height 65
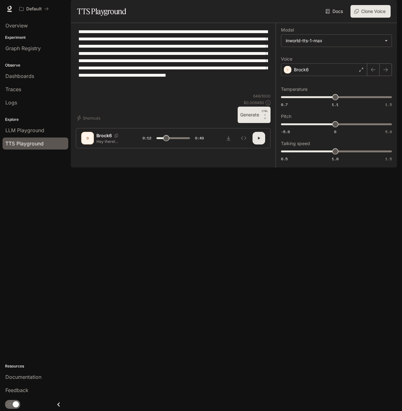
drag, startPoint x: 150, startPoint y: 107, endPoint x: 69, endPoint y: 47, distance: 101.0
click at [71, 47] on main "**********" at bounding box center [234, 84] width 326 height 168
paste textarea
type textarea "**********"
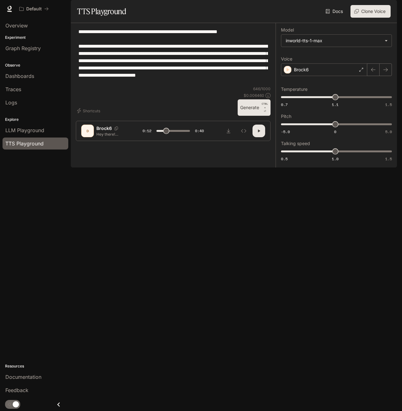
type input "****"
type textarea "**********"
click at [254, 116] on button "Generate CTRL + ⏎" at bounding box center [253, 107] width 33 height 16
type input "*"
click at [344, 76] on div "Brock6" at bounding box center [324, 69] width 86 height 13
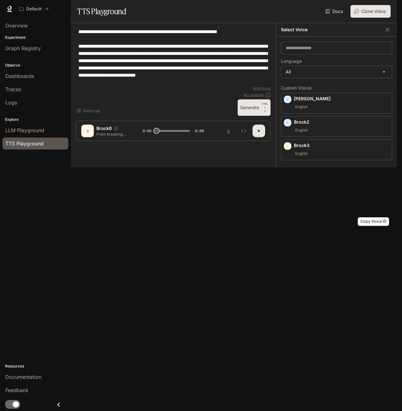
click at [376, 217] on icon "Copy Voice ID" at bounding box center [378, 214] width 4 height 5
